Goal: Information Seeking & Learning: Check status

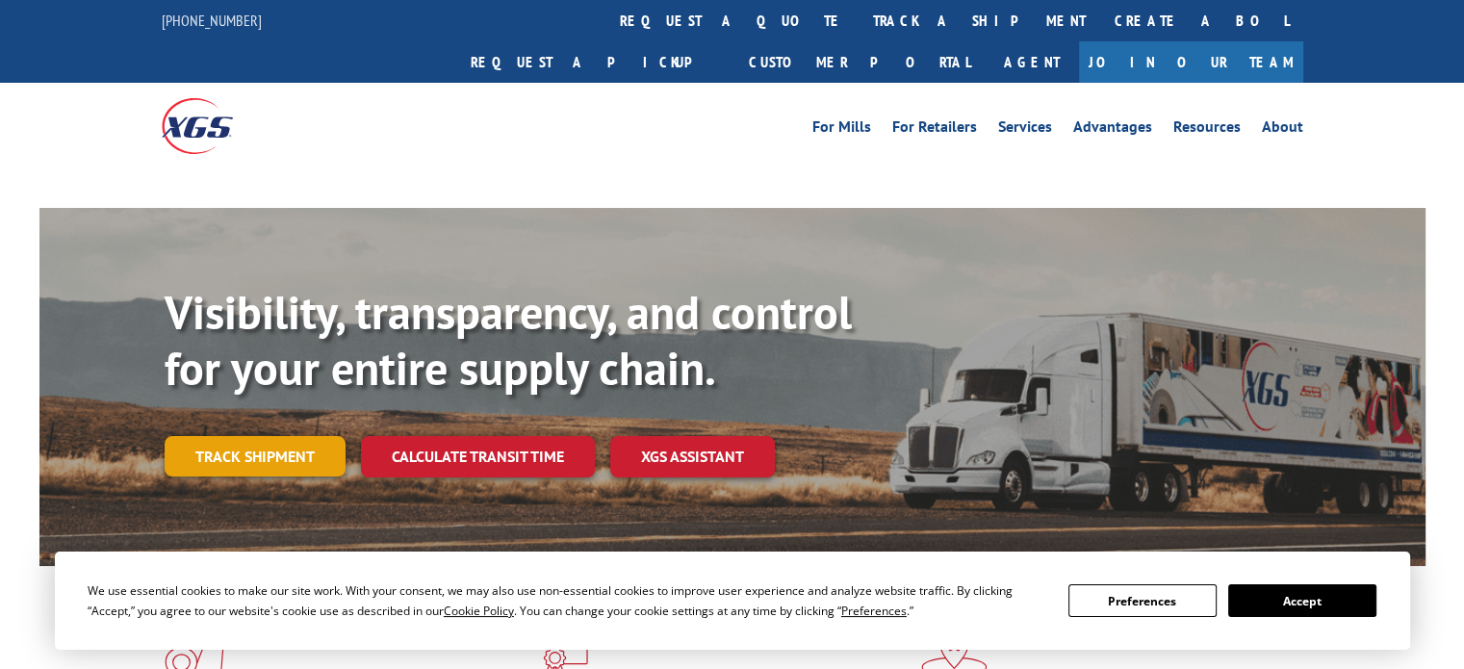
click at [248, 436] on link "Track shipment" at bounding box center [255, 456] width 181 height 40
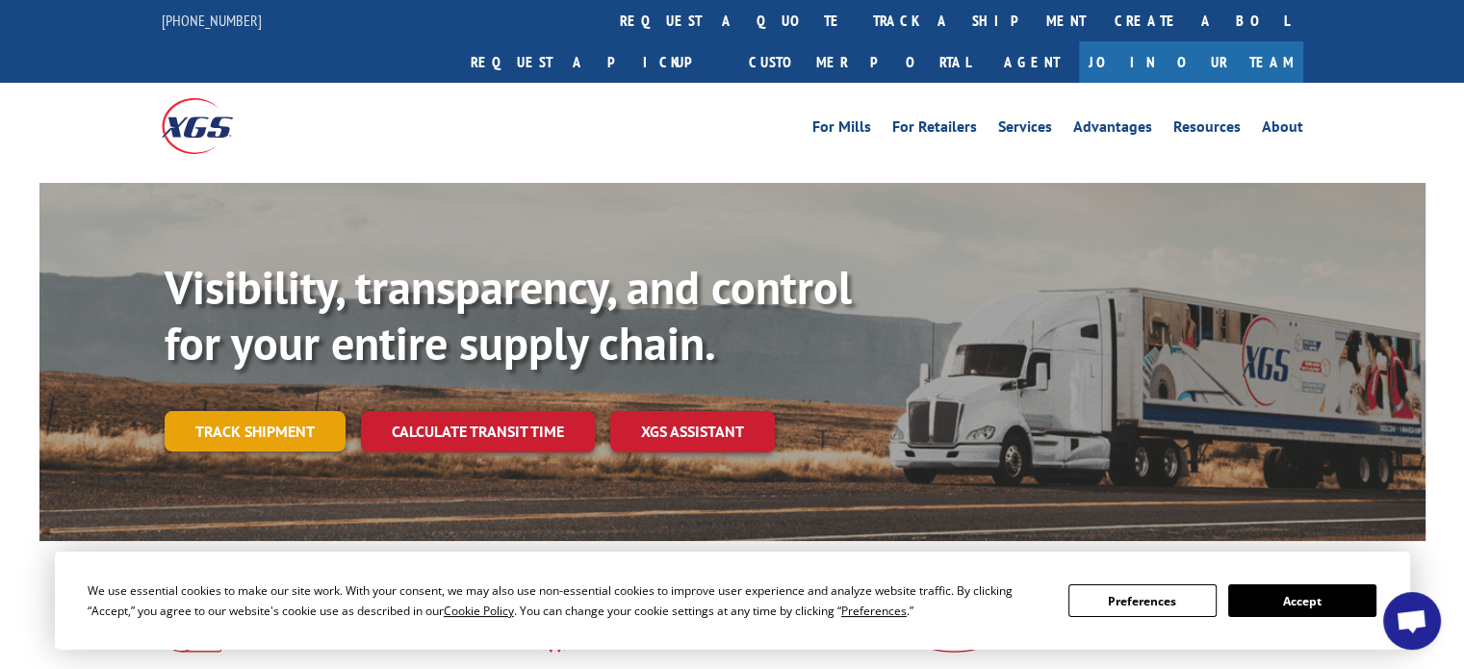
click at [241, 411] on link "Track shipment" at bounding box center [255, 431] width 181 height 40
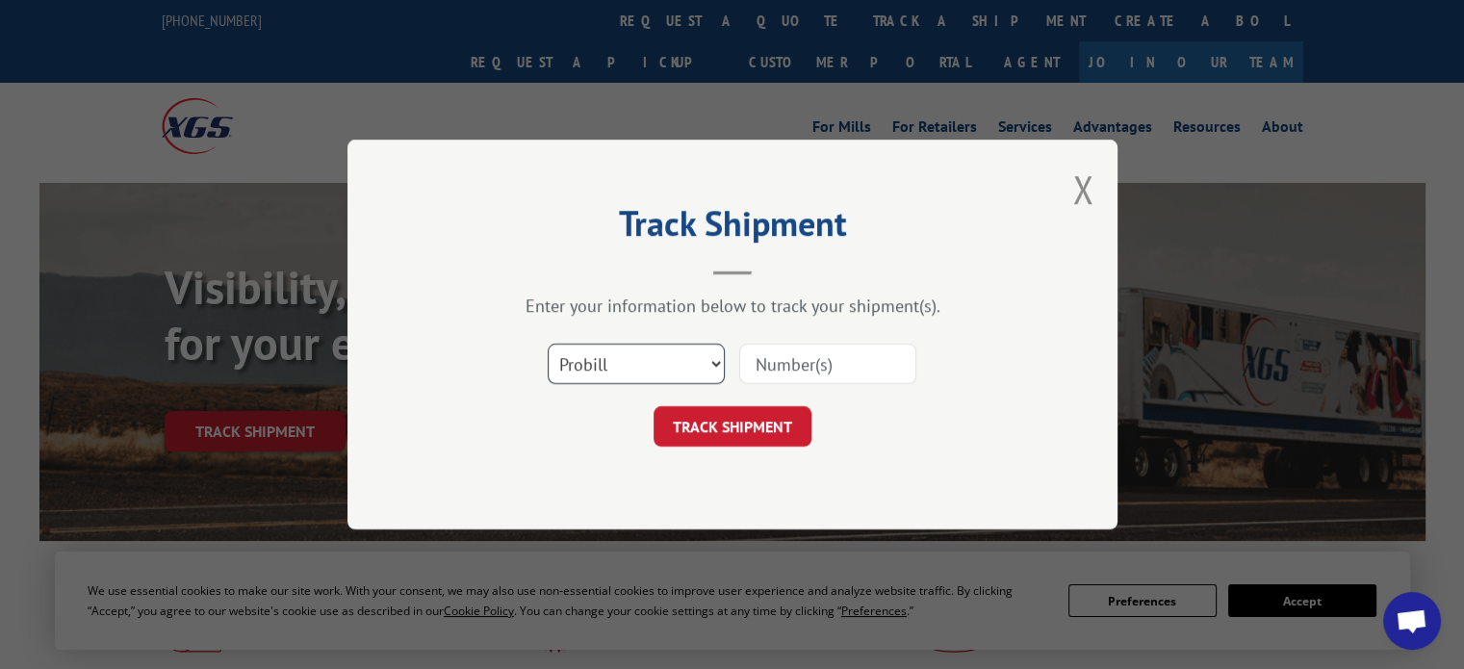
click at [666, 360] on select "Select category... Probill BOL PO" at bounding box center [636, 364] width 177 height 40
select select "bol"
click at [548, 344] on select "Select category... Probill BOL PO" at bounding box center [636, 364] width 177 height 40
drag, startPoint x: 847, startPoint y: 364, endPoint x: 837, endPoint y: 373, distance: 13.7
click at [846, 365] on input at bounding box center [827, 364] width 177 height 40
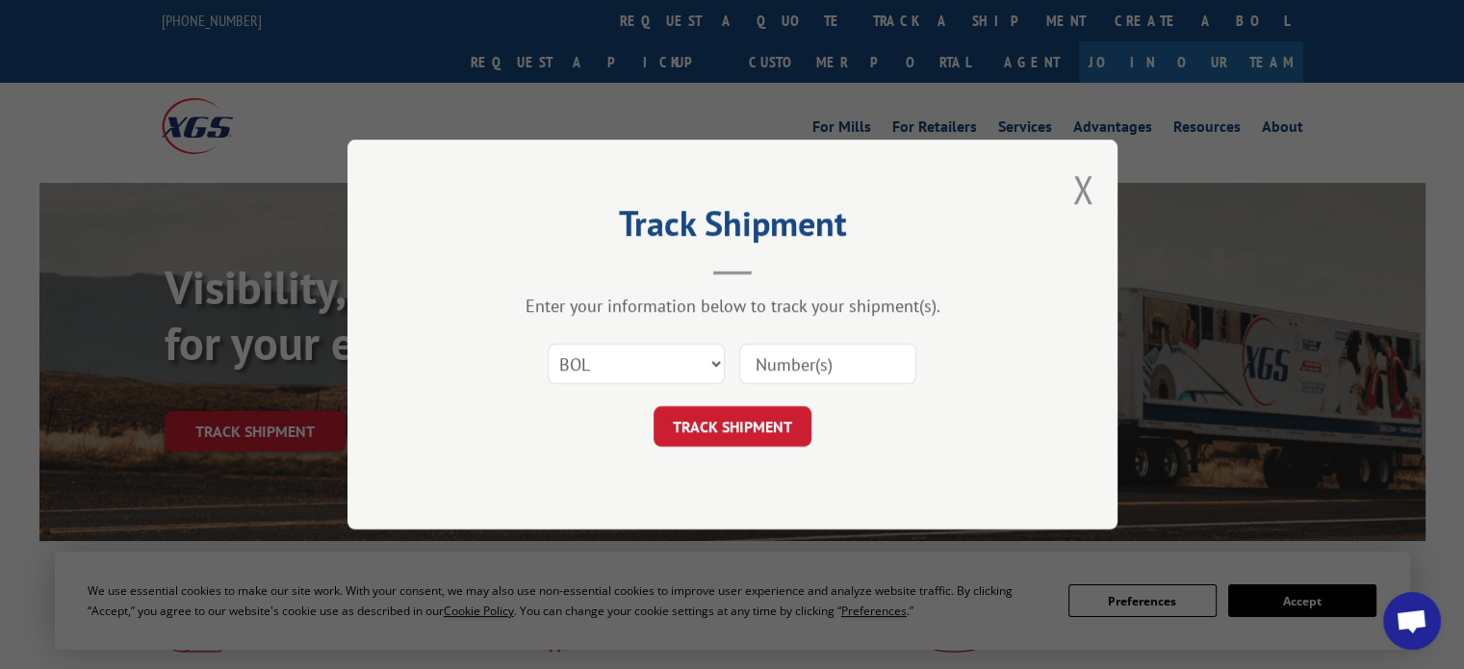
paste input "31483822"
type input "31483822"
click at [777, 425] on button "TRACK SHIPMENT" at bounding box center [733, 426] width 158 height 40
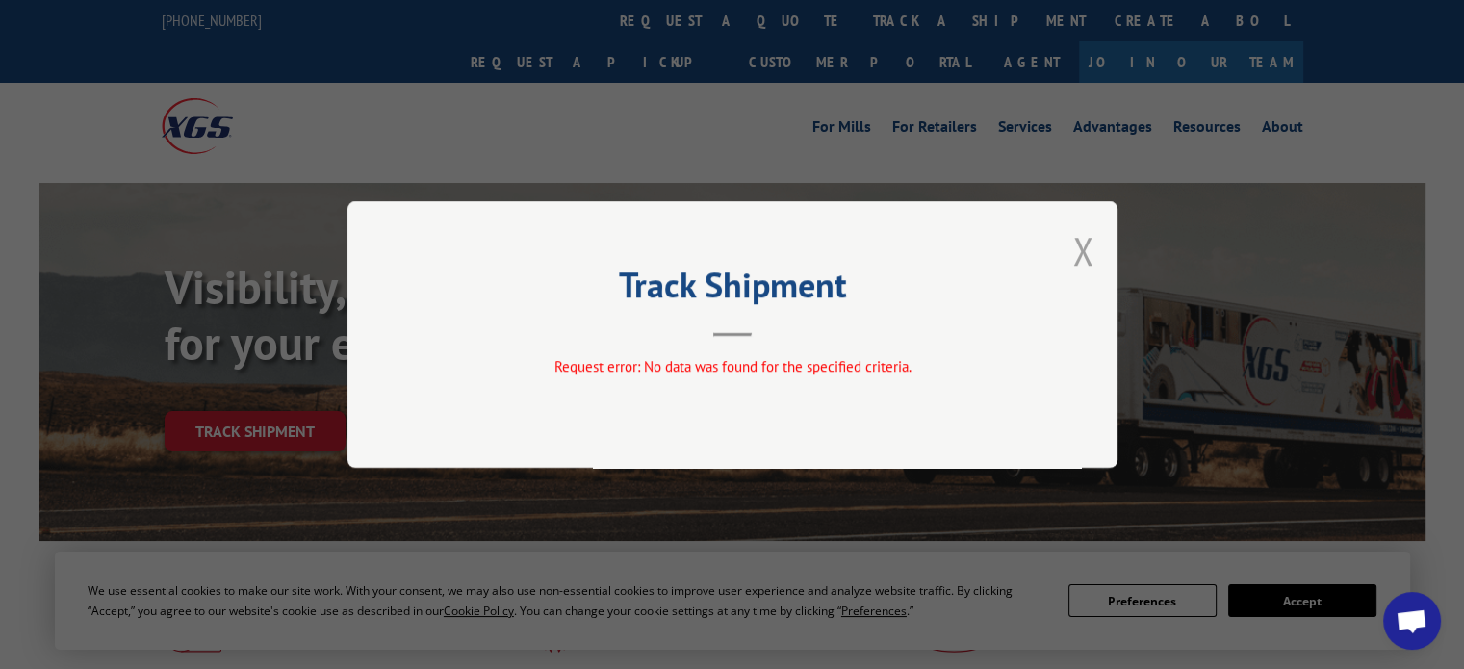
click at [1086, 251] on button "Close modal" at bounding box center [1083, 250] width 21 height 51
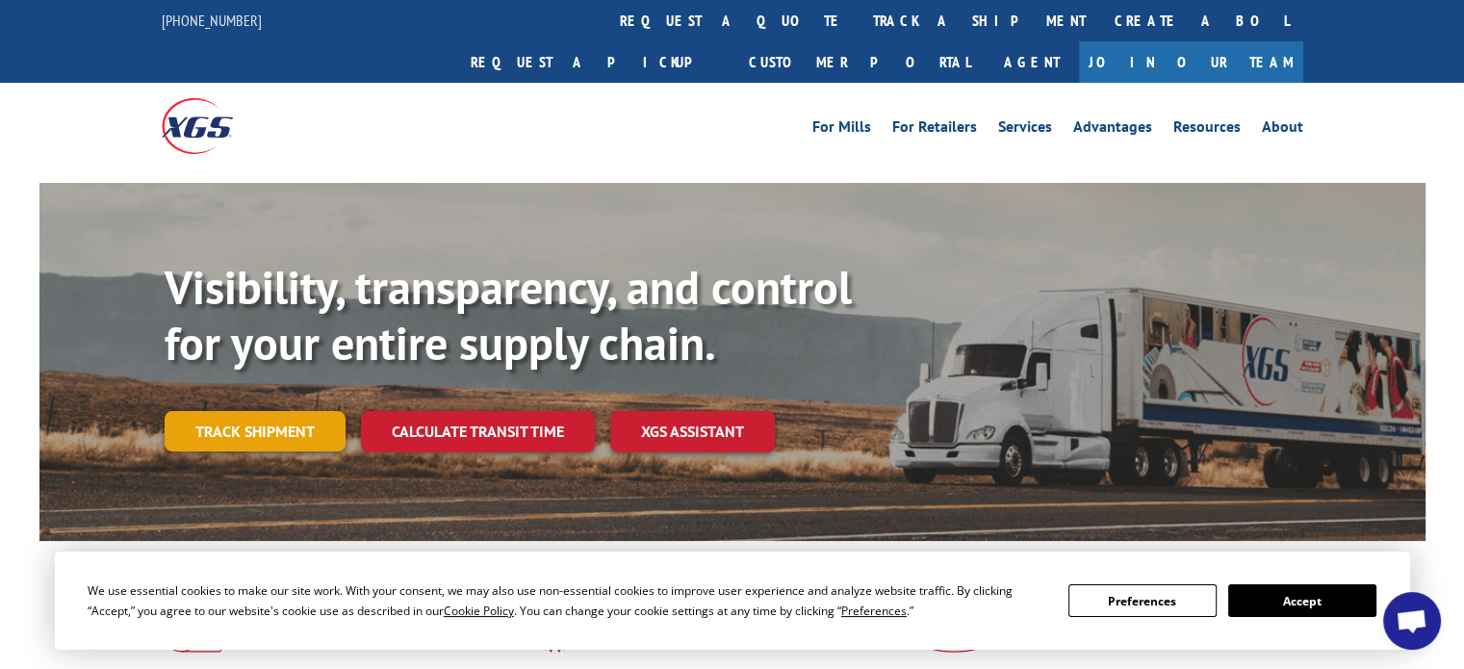
click at [319, 411] on link "Track shipment" at bounding box center [255, 431] width 181 height 40
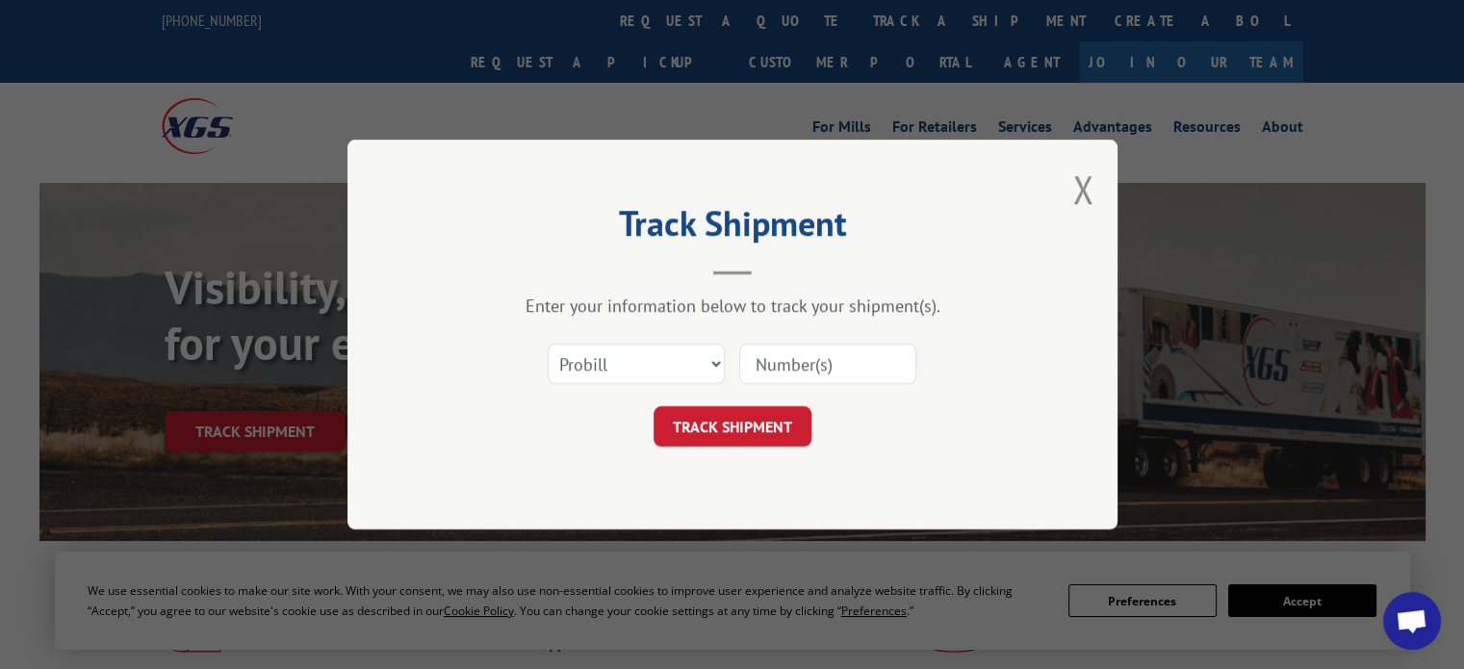
click at [789, 360] on input at bounding box center [827, 364] width 177 height 40
paste input "17501976"
type input "17501976"
click at [764, 432] on button "TRACK SHIPMENT" at bounding box center [733, 426] width 158 height 40
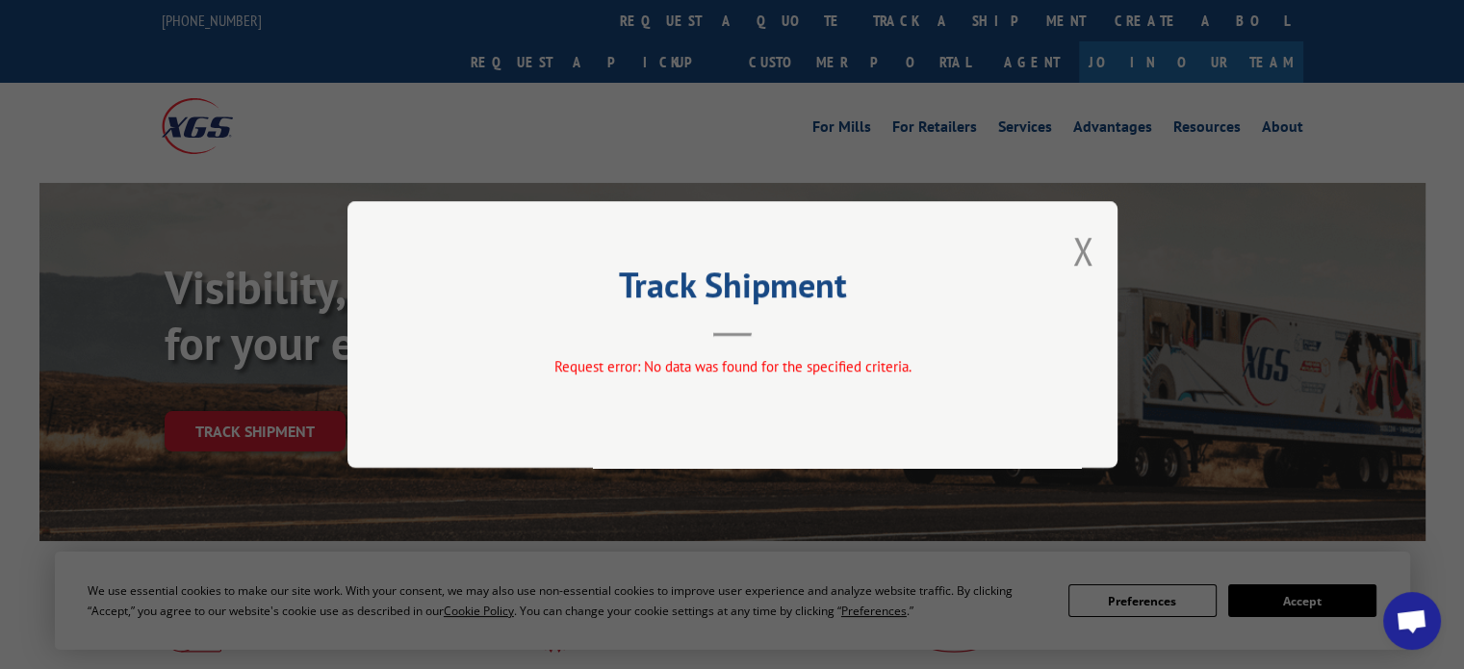
click at [1104, 233] on div "Track Shipment Request error: No data was found for the specified criteria." at bounding box center [733, 334] width 770 height 267
click at [1098, 238] on div "Track Shipment Request error: No data was found for the specified criteria." at bounding box center [733, 334] width 770 height 267
click at [1085, 257] on button "Close modal" at bounding box center [1083, 250] width 21 height 51
